Goal: Communication & Community: Participate in discussion

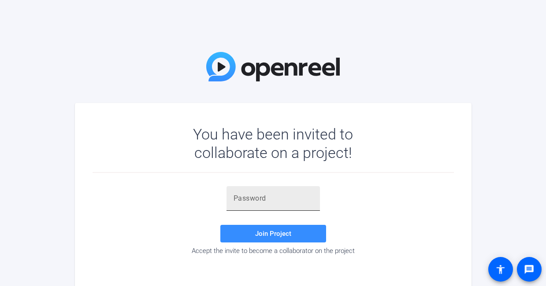
click at [256, 200] on input "text" at bounding box center [273, 198] width 79 height 11
paste input "P;+sav"
type input "P;+sav"
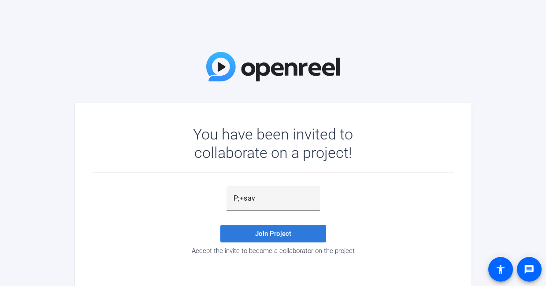
click at [256, 231] on span "Join Project" at bounding box center [273, 234] width 36 height 8
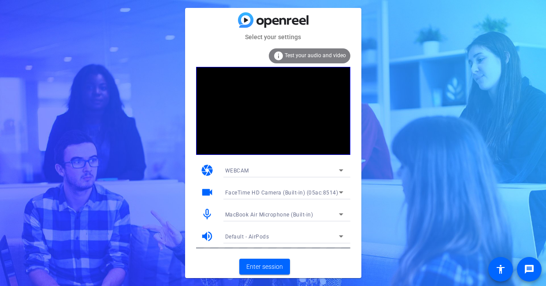
click at [331, 57] on span "Test your audio and video" at bounding box center [315, 55] width 61 height 6
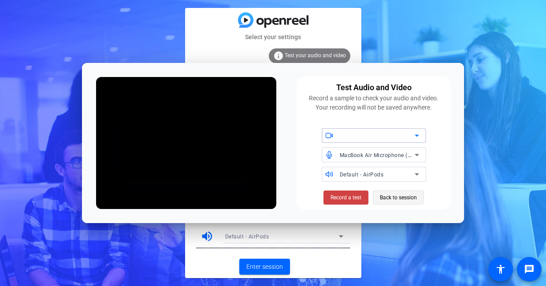
click at [383, 193] on span "Back to session" at bounding box center [398, 197] width 37 height 17
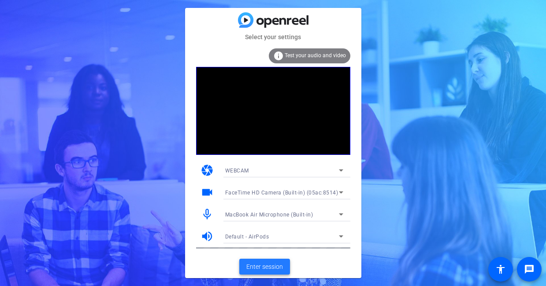
click at [268, 267] on span "Enter session" at bounding box center [264, 267] width 37 height 9
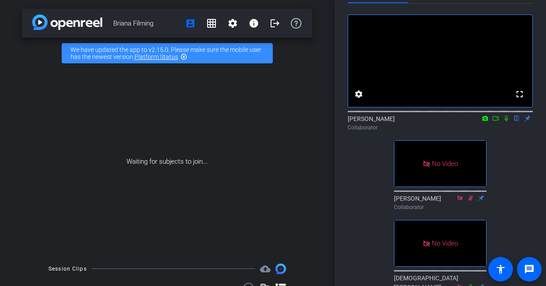
scroll to position [30, 0]
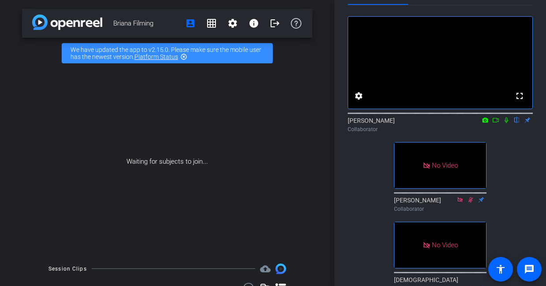
click at [336, 12] on div "Participants Teleprompter Adjustments fullscreen settings Claire flip Collabora…" at bounding box center [439, 143] width 211 height 286
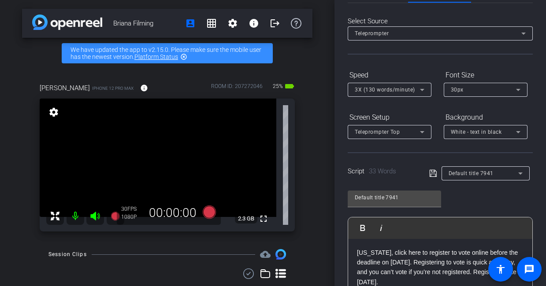
scroll to position [0, 0]
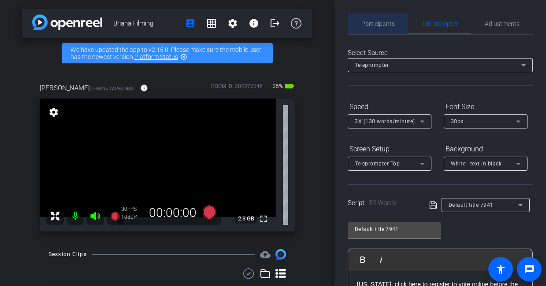
click at [374, 26] on span "Participants" at bounding box center [377, 24] width 33 height 6
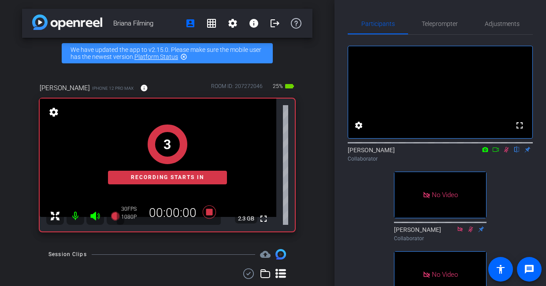
click at [507, 153] on icon at bounding box center [506, 150] width 7 height 6
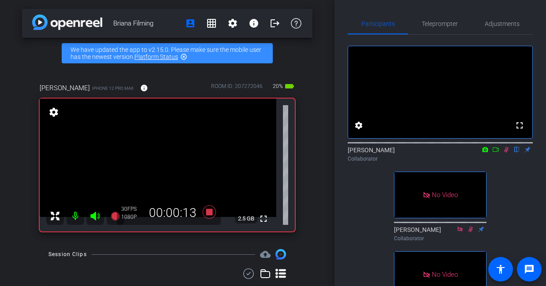
click at [507, 153] on icon at bounding box center [506, 150] width 7 height 6
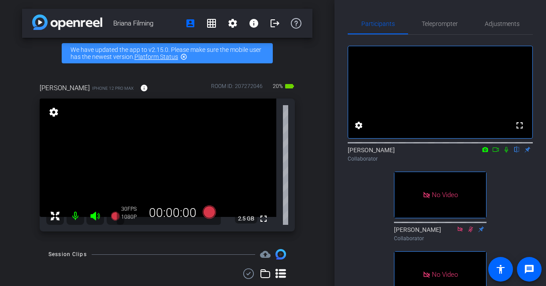
click at [507, 153] on icon at bounding box center [506, 150] width 7 height 6
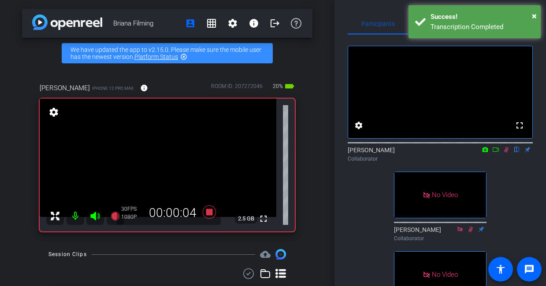
click at [442, 24] on div "Transcription Completed" at bounding box center [482, 27] width 104 height 10
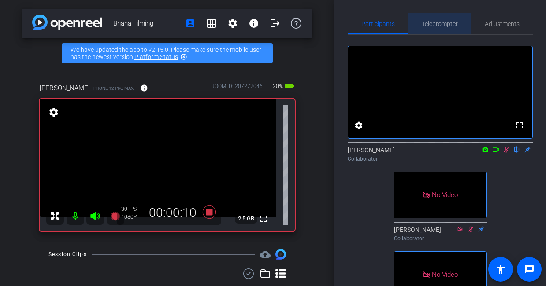
click at [431, 24] on span "Teleprompter" at bounding box center [440, 24] width 36 height 6
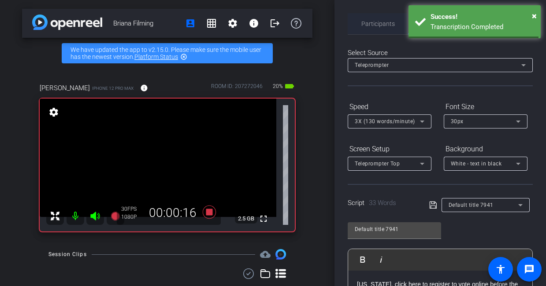
click at [374, 26] on span "Participants" at bounding box center [377, 24] width 33 height 6
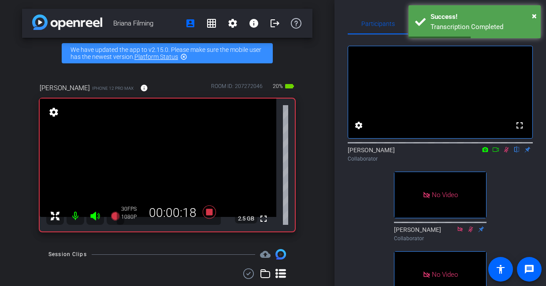
click at [507, 153] on icon at bounding box center [506, 150] width 5 height 6
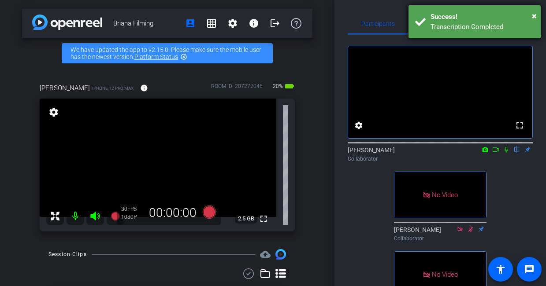
click at [537, 15] on div "× Success! Transcription Completed" at bounding box center [474, 21] width 132 height 33
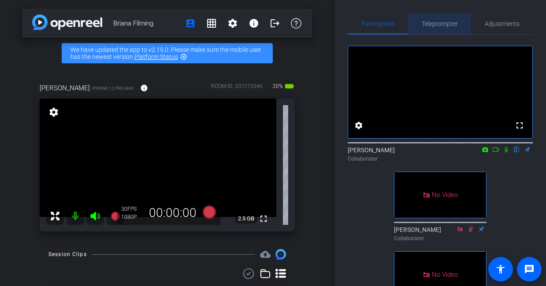
click at [430, 27] on span "Teleprompter" at bounding box center [440, 23] width 36 height 21
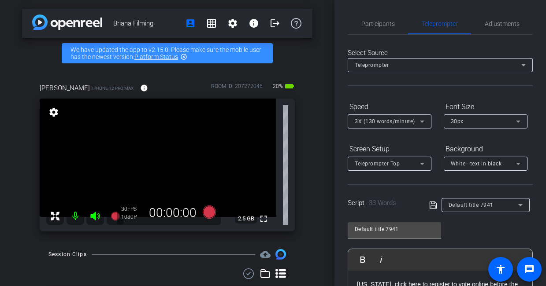
scroll to position [100, 0]
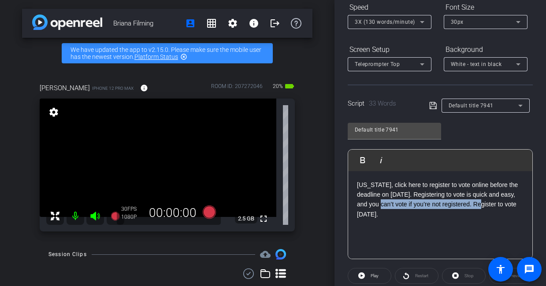
drag, startPoint x: 487, startPoint y: 206, endPoint x: 385, endPoint y: 207, distance: 102.2
click at [385, 207] on p "[US_STATE], click here to register to vote online before the deadline on [DATE]…" at bounding box center [440, 200] width 167 height 40
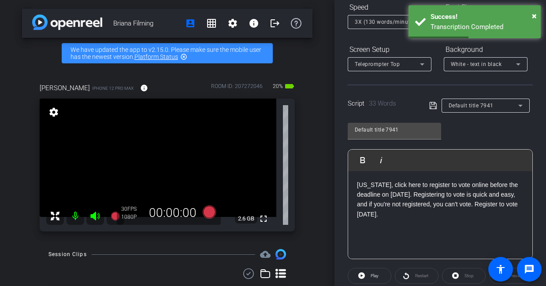
click at [396, 220] on div "[US_STATE], click here to register to vote online before the deadline on [DATE]…" at bounding box center [440, 215] width 184 height 88
click at [473, 136] on div "Default title 7941 Play Play from this location Play Selected Play and display …" at bounding box center [440, 187] width 185 height 143
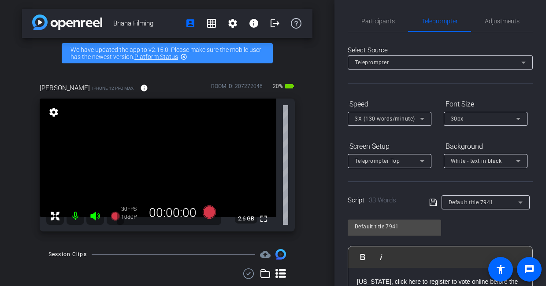
scroll to position [0, 0]
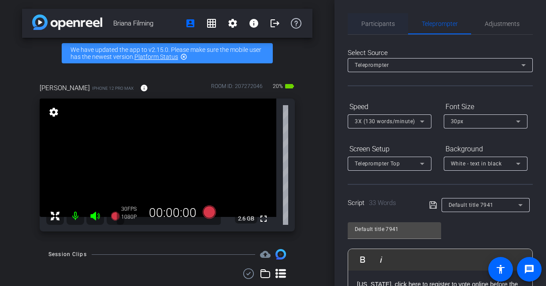
click at [378, 26] on span "Participants" at bounding box center [377, 24] width 33 height 6
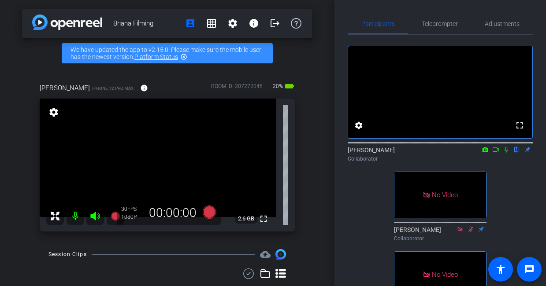
click at [506, 153] on icon at bounding box center [506, 150] width 7 height 6
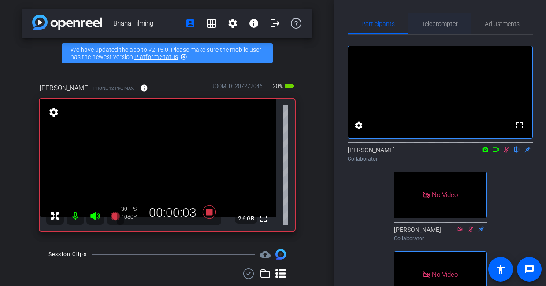
click at [445, 25] on span "Teleprompter" at bounding box center [440, 24] width 36 height 6
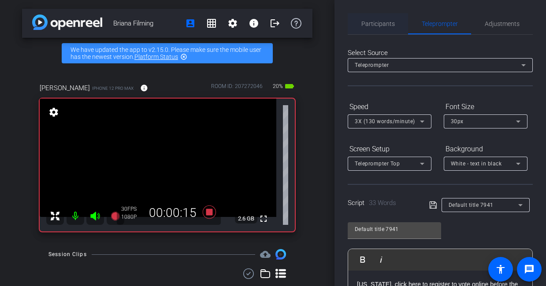
click at [383, 25] on span "Participants" at bounding box center [377, 24] width 33 height 6
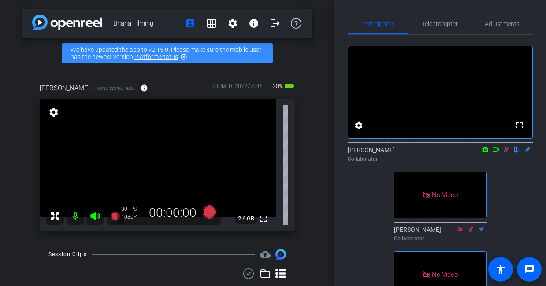
click at [505, 153] on icon at bounding box center [506, 150] width 5 height 6
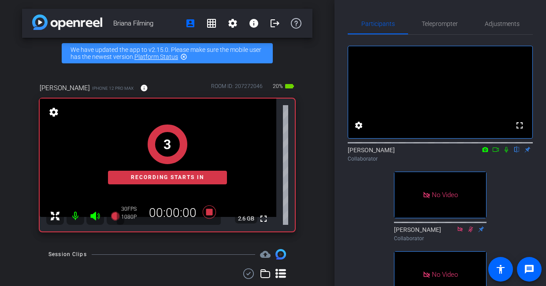
click at [506, 153] on icon at bounding box center [506, 150] width 7 height 6
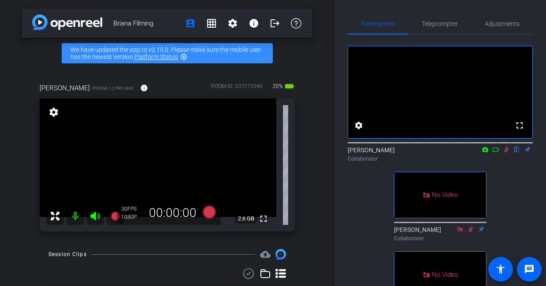
click at [505, 153] on icon at bounding box center [506, 150] width 5 height 6
click at [435, 24] on span "Teleprompter" at bounding box center [440, 24] width 36 height 6
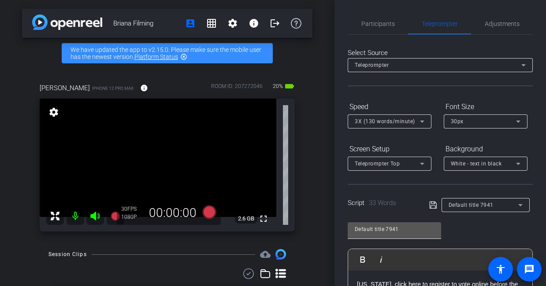
scroll to position [132, 0]
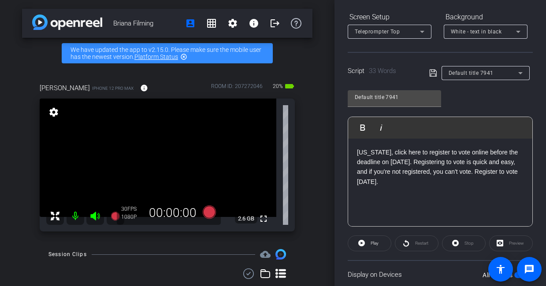
click at [404, 156] on p "[US_STATE], click here to register to vote online before the deadline on [DATE]…" at bounding box center [440, 168] width 167 height 40
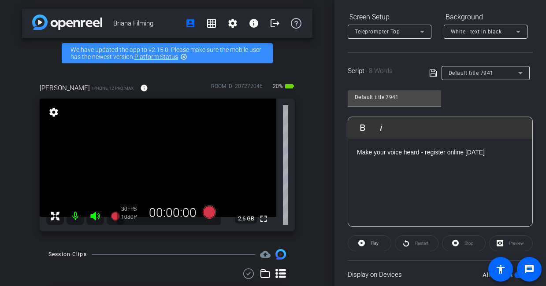
click at [521, 99] on div "Default title 7941 Play Play from this location Play Selected Play and display …" at bounding box center [440, 155] width 185 height 143
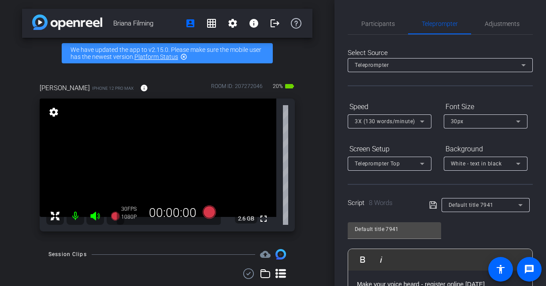
scroll to position [19, 0]
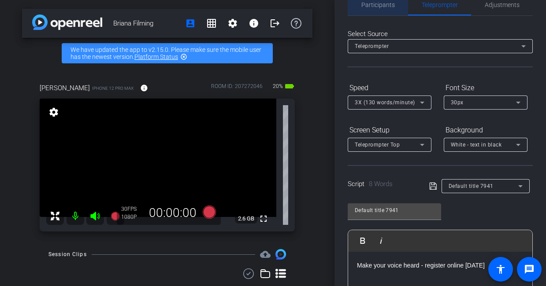
click at [378, 7] on span "Participants" at bounding box center [377, 5] width 33 height 6
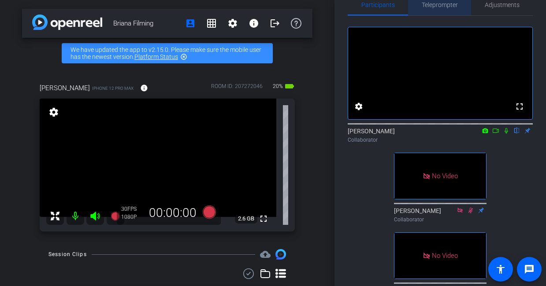
click at [434, 9] on span "Teleprompter" at bounding box center [440, 4] width 36 height 21
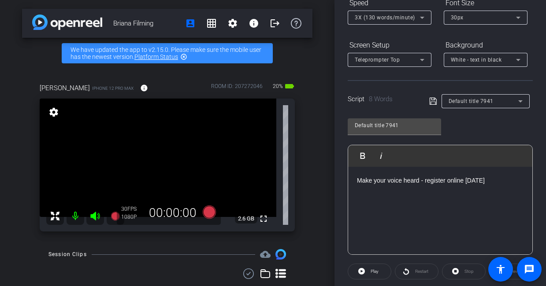
scroll to position [0, 0]
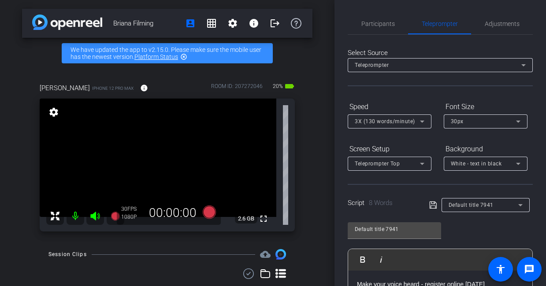
drag, startPoint x: 381, startPoint y: 20, endPoint x: 393, endPoint y: 35, distance: 19.7
click at [381, 21] on span "Participants" at bounding box center [377, 24] width 33 height 6
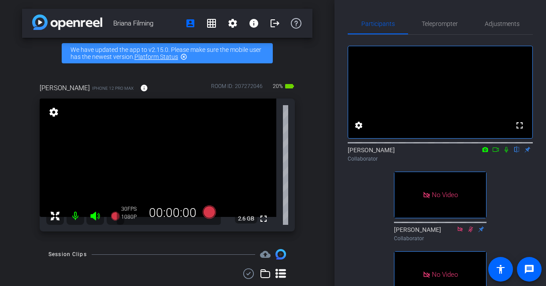
click at [506, 153] on icon at bounding box center [506, 150] width 4 height 6
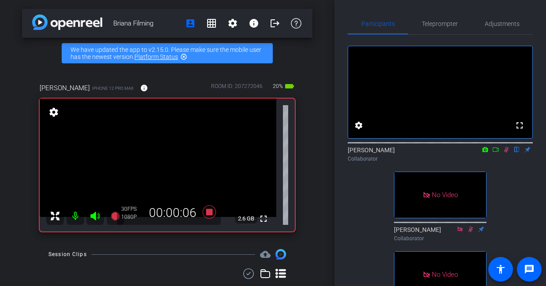
click at [506, 153] on icon at bounding box center [506, 150] width 7 height 6
click at [506, 153] on icon at bounding box center [506, 150] width 4 height 6
click at [506, 153] on icon at bounding box center [506, 150] width 7 height 6
click at [506, 153] on icon at bounding box center [506, 150] width 4 height 6
click at [507, 153] on icon at bounding box center [506, 150] width 7 height 6
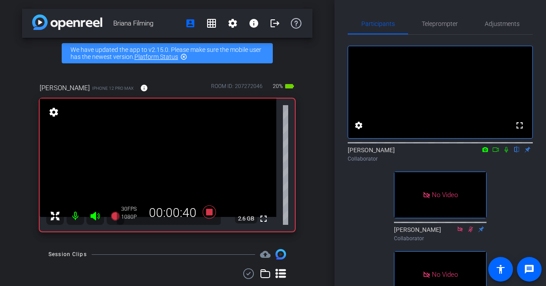
click at [507, 153] on icon at bounding box center [506, 150] width 7 height 6
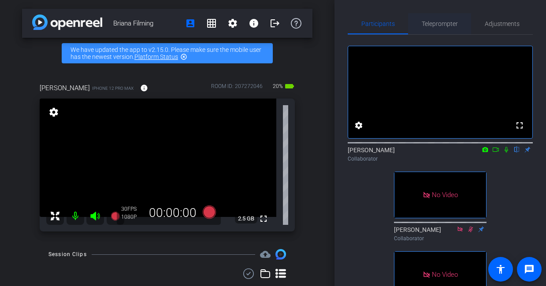
click at [441, 26] on span "Teleprompter" at bounding box center [440, 24] width 36 height 6
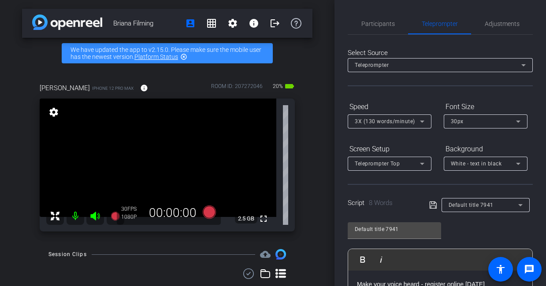
scroll to position [63, 0]
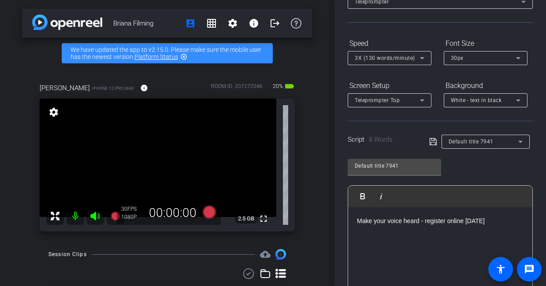
click at [412, 220] on p "Make your voice heard - register online [DATE]" at bounding box center [440, 221] width 167 height 10
click at [389, 219] on p "Make your voice heard - register online [DATE]" at bounding box center [440, 221] width 167 height 10
drag, startPoint x: 412, startPoint y: 220, endPoint x: 389, endPoint y: 219, distance: 22.9
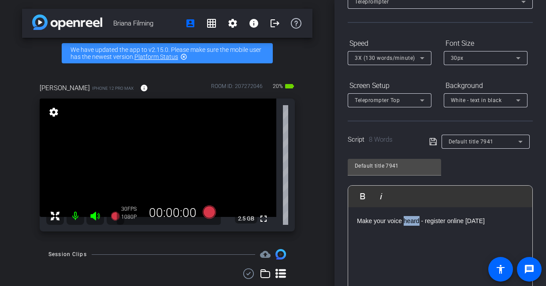
click at [389, 219] on p "Make your voice heard - register online [DATE]" at bounding box center [440, 221] width 167 height 10
click at [319, 202] on div "[PERSON_NAME] Filming account_box grid_on settings info logout We have updated …" at bounding box center [167, 143] width 334 height 286
click at [341, 176] on div "Participants Teleprompter Adjustments settings Claire flip Collaborator [PERSON…" at bounding box center [439, 143] width 211 height 286
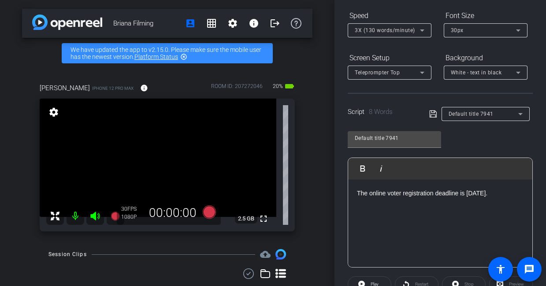
scroll to position [0, 0]
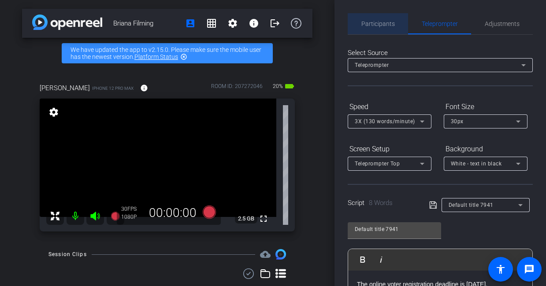
click at [384, 25] on span "Participants" at bounding box center [377, 24] width 33 height 6
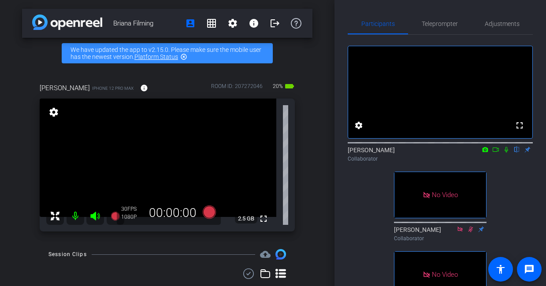
click at [507, 153] on icon at bounding box center [506, 150] width 4 height 6
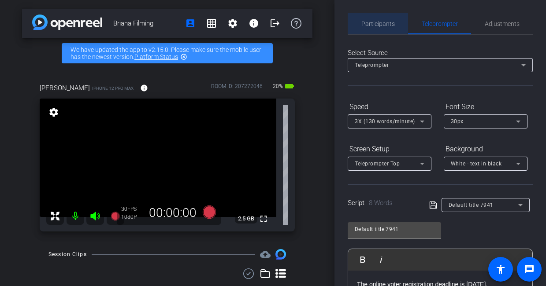
click at [374, 21] on span "Participants" at bounding box center [377, 24] width 33 height 6
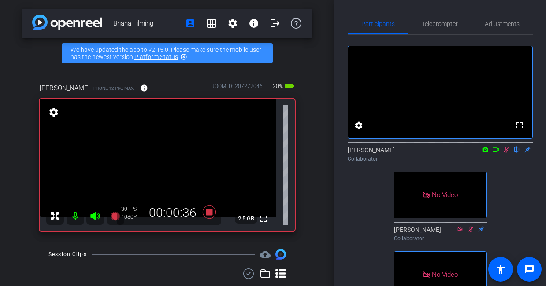
click at [506, 153] on icon at bounding box center [506, 150] width 7 height 6
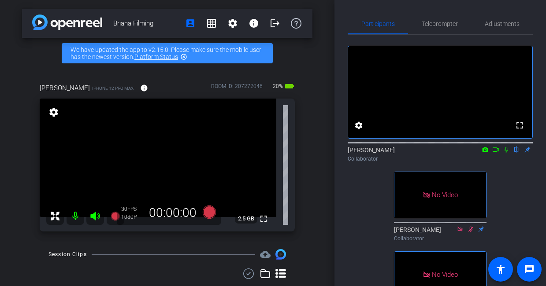
click at [506, 153] on icon at bounding box center [506, 150] width 4 height 6
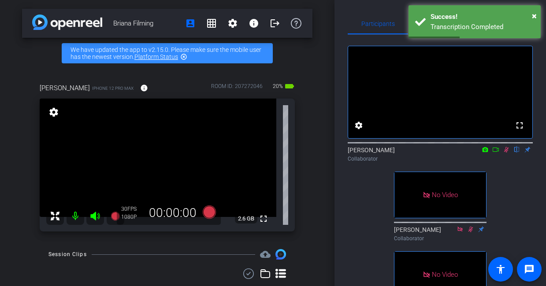
click at [505, 153] on icon at bounding box center [506, 150] width 7 height 6
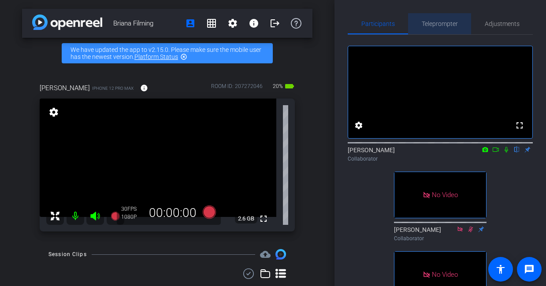
click at [442, 22] on span "Teleprompter" at bounding box center [440, 24] width 36 height 6
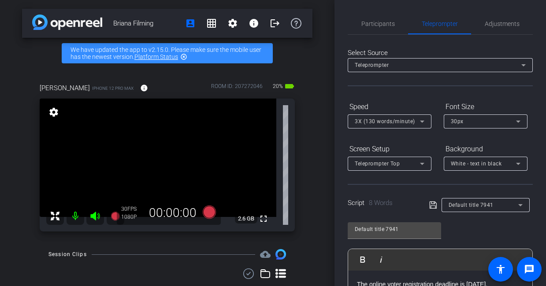
scroll to position [108, 0]
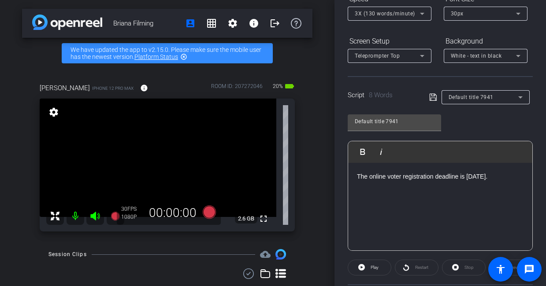
click at [397, 177] on p "The online voter registration deadline is [DATE]." at bounding box center [440, 177] width 167 height 10
click at [324, 151] on div "[PERSON_NAME] Filming account_box grid_on settings info logout We have updated …" at bounding box center [167, 143] width 334 height 286
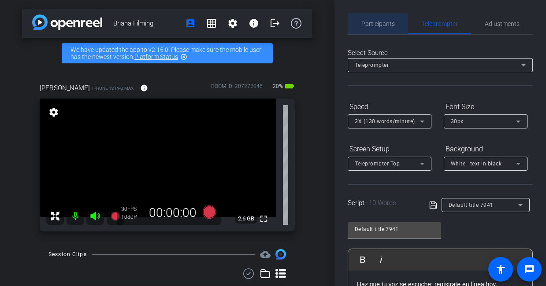
click at [375, 25] on span "Participants" at bounding box center [377, 24] width 33 height 6
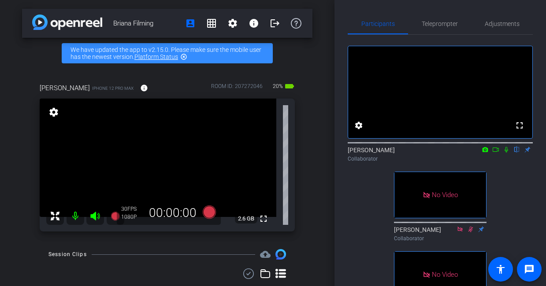
click at [508, 153] on icon at bounding box center [506, 150] width 7 height 6
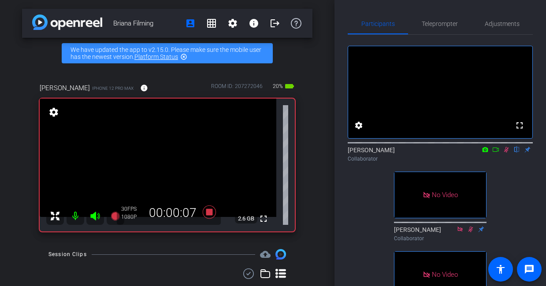
click at [508, 153] on icon at bounding box center [506, 150] width 7 height 6
click at [507, 153] on icon at bounding box center [506, 150] width 5 height 6
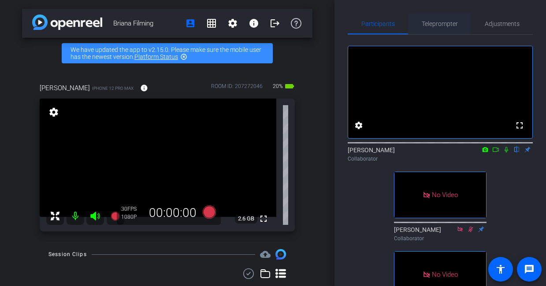
click at [437, 22] on span "Teleprompter" at bounding box center [440, 24] width 36 height 6
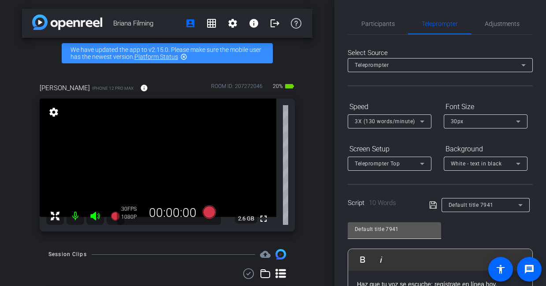
scroll to position [76, 0]
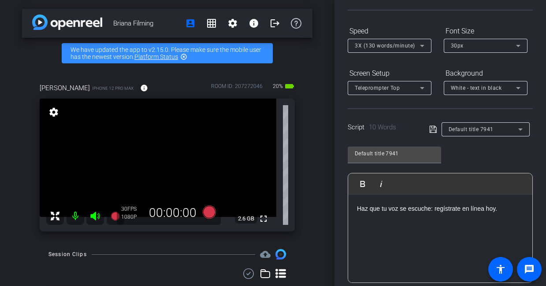
click at [404, 209] on p "Haz que tu voz se escuche: regístrate en línea hoy." at bounding box center [440, 209] width 167 height 10
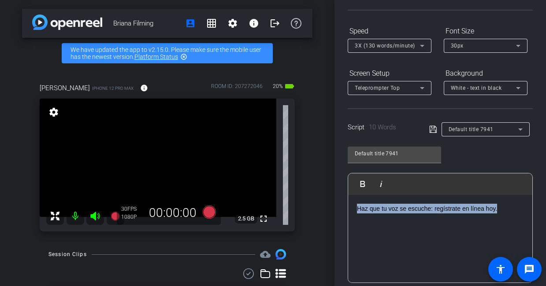
click at [404, 209] on p "Haz que tu voz se escuche: regístrate en línea hoy." at bounding box center [440, 209] width 167 height 10
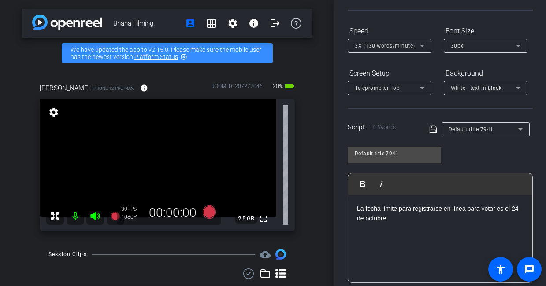
click at [326, 158] on div "[PERSON_NAME] Filming account_box grid_on settings info logout We have updated …" at bounding box center [167, 143] width 334 height 286
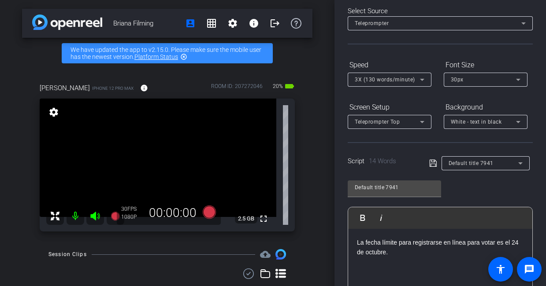
scroll to position [0, 0]
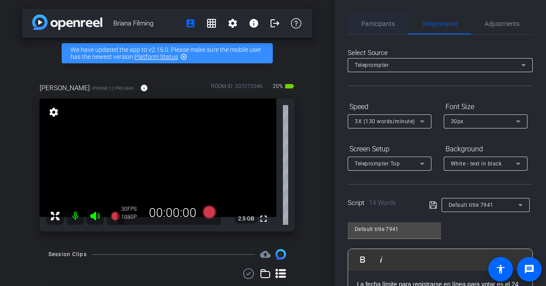
click at [376, 25] on span "Participants" at bounding box center [377, 24] width 33 height 6
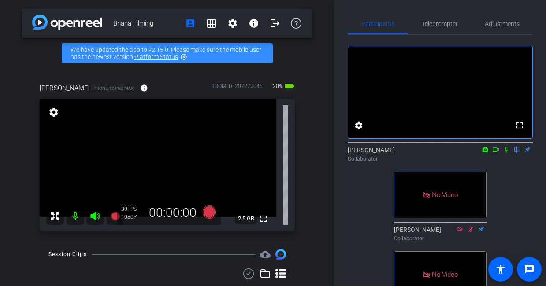
click at [506, 153] on icon at bounding box center [506, 150] width 4 height 6
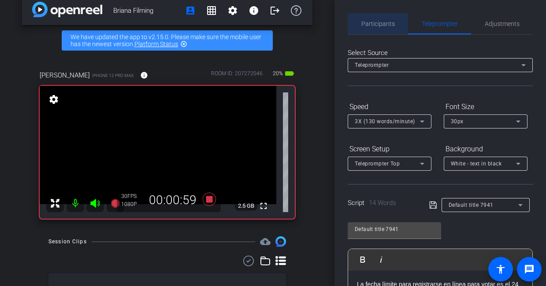
click at [374, 19] on span "Participants" at bounding box center [377, 23] width 33 height 21
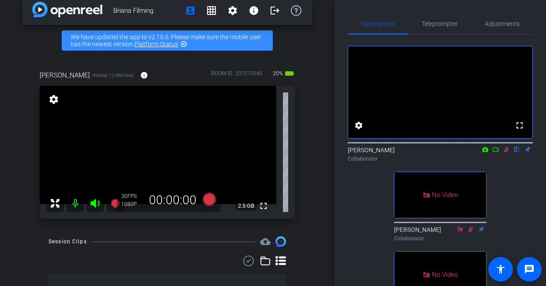
click at [504, 153] on icon at bounding box center [506, 150] width 5 height 6
click at [439, 24] on span "Teleprompter" at bounding box center [440, 24] width 36 height 6
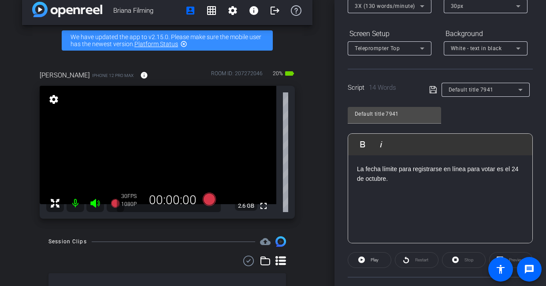
scroll to position [141, 0]
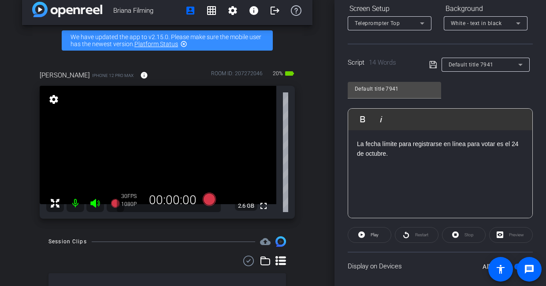
click at [395, 146] on p "La fecha límite para registrarse en línea para votar es el 24 de octubre." at bounding box center [440, 149] width 167 height 20
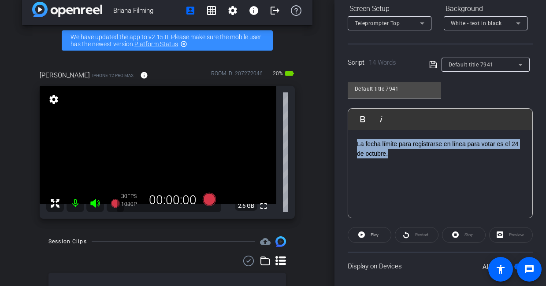
click at [395, 146] on p "La fecha límite para registrarse en línea para votar es el 24 de octubre." at bounding box center [440, 149] width 167 height 20
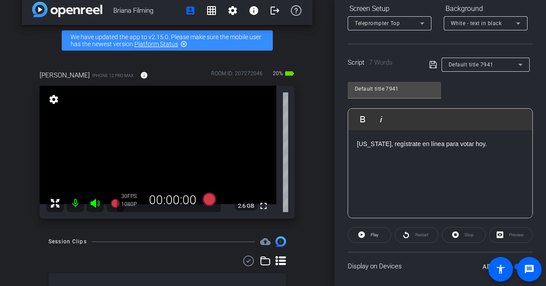
click at [480, 91] on div "Default title 7941 Play Play from this location Play Selected Play and display …" at bounding box center [440, 146] width 185 height 143
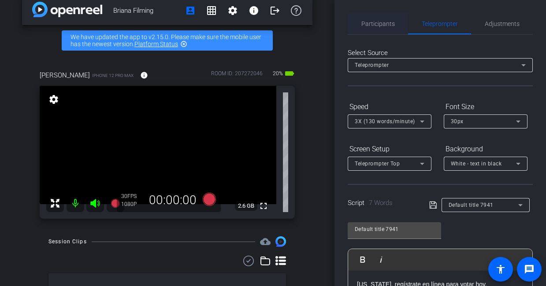
click at [375, 28] on span "Participants" at bounding box center [377, 23] width 33 height 21
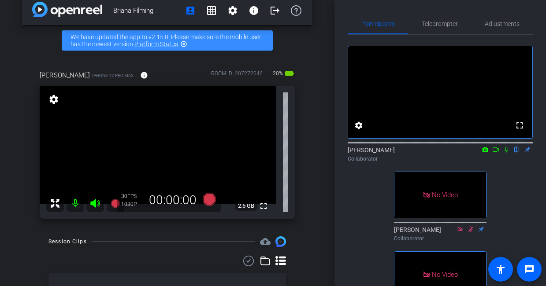
click at [506, 153] on icon at bounding box center [506, 150] width 4 height 6
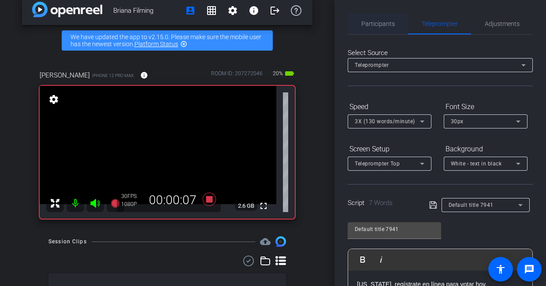
click at [382, 21] on span "Participants" at bounding box center [377, 24] width 33 height 6
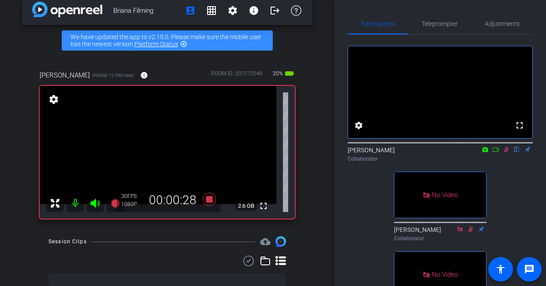
click at [506, 153] on icon at bounding box center [506, 150] width 7 height 6
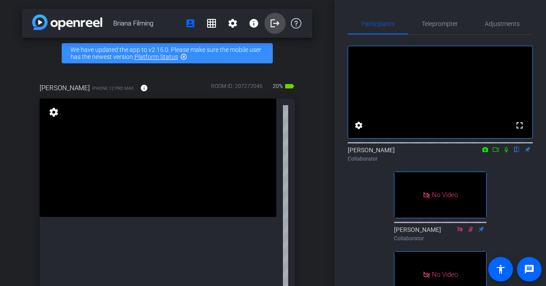
click at [271, 22] on mat-icon "logout" at bounding box center [275, 23] width 11 height 11
